Goal: Task Accomplishment & Management: Manage account settings

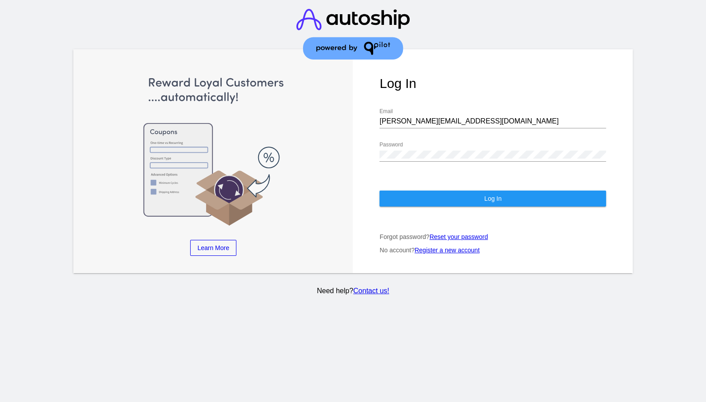
click at [476, 191] on button "Log In" at bounding box center [492, 199] width 226 height 16
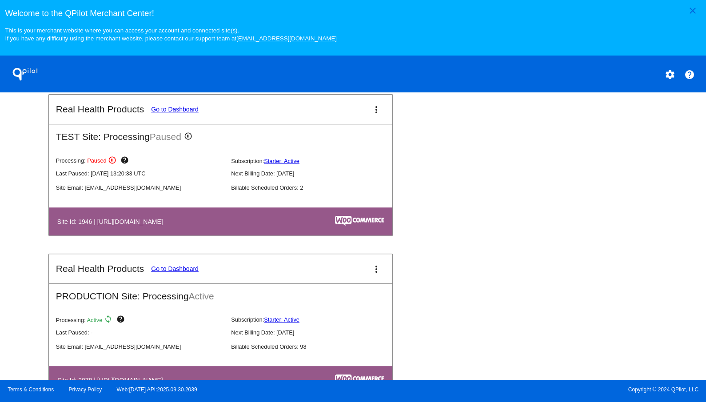
scroll to position [375, 0]
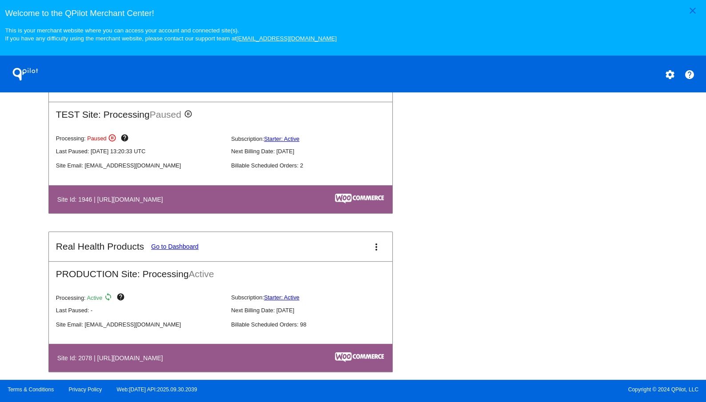
click at [179, 246] on link "Go to Dashboard" at bounding box center [175, 246] width 48 height 7
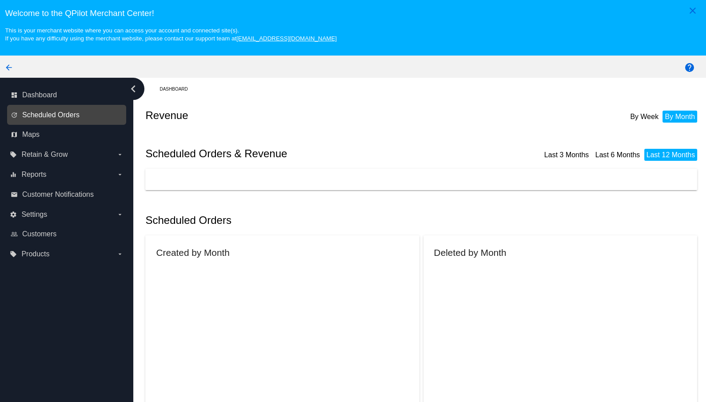
click at [71, 113] on span "Scheduled Orders" at bounding box center [50, 115] width 57 height 8
